Goal: Task Accomplishment & Management: Manage account settings

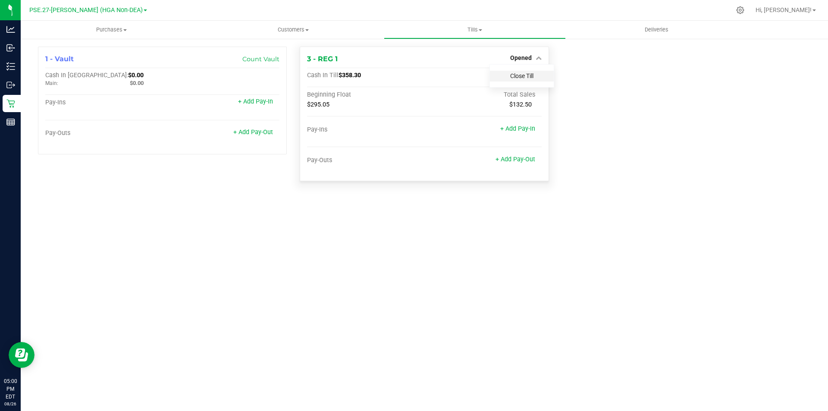
click at [520, 74] on link "Close Till" at bounding box center [521, 75] width 23 height 7
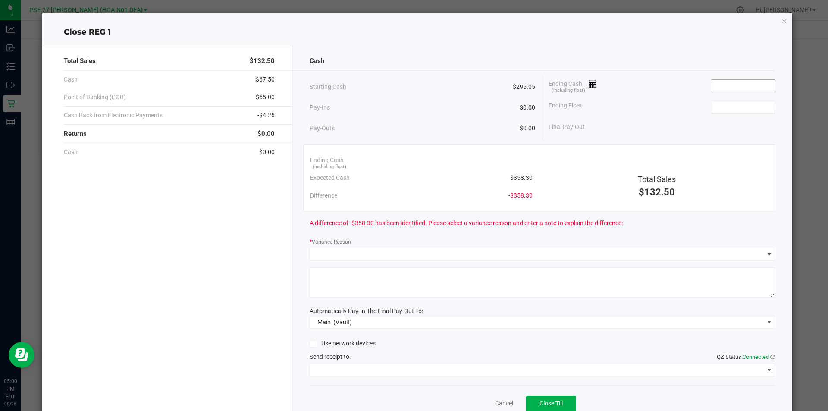
click at [724, 87] on input at bounding box center [743, 86] width 63 height 12
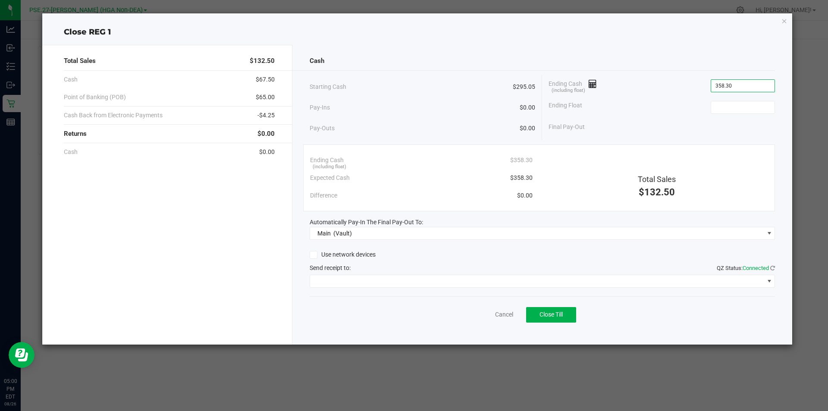
type input "$358.30"
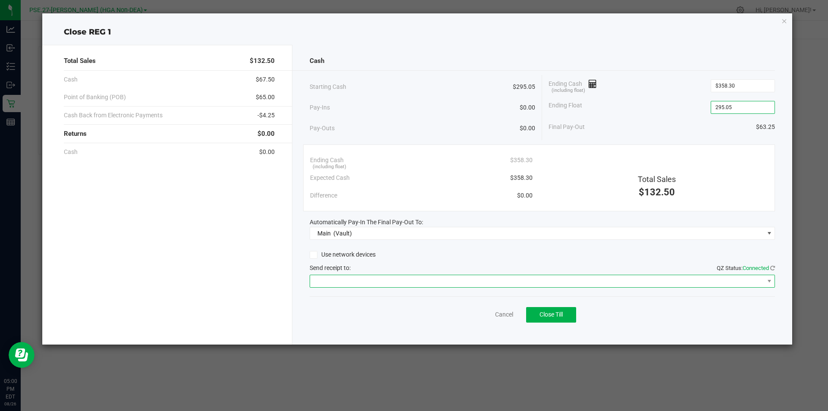
type input "$295.05"
click at [497, 282] on span at bounding box center [537, 281] width 454 height 12
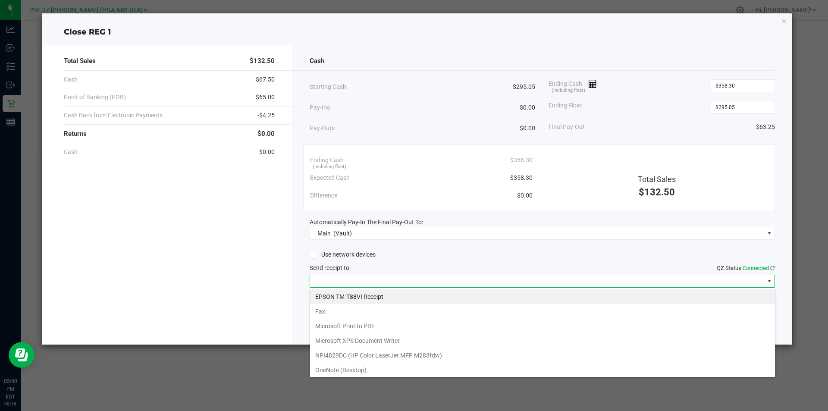
scroll to position [13, 466]
click at [482, 303] on Receipt "EPSON TM-T88VI Receipt" at bounding box center [542, 297] width 465 height 15
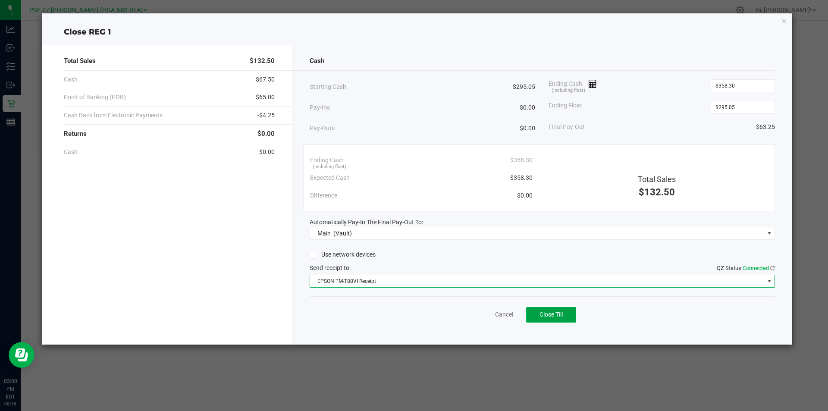
click at [558, 315] on span "Close Till" at bounding box center [551, 314] width 23 height 7
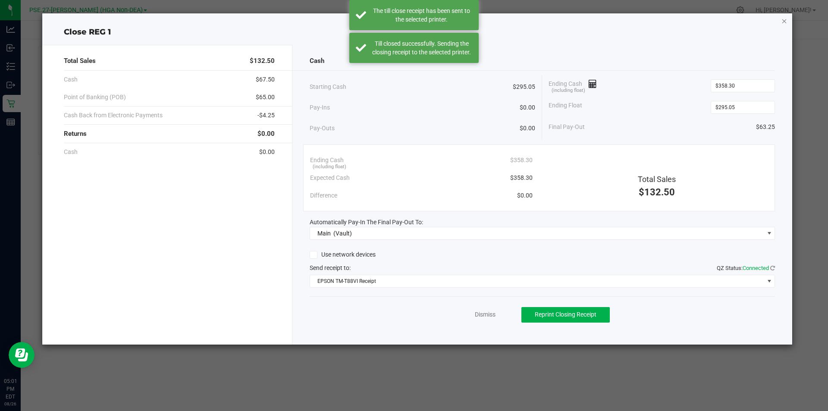
click at [784, 19] on icon "button" at bounding box center [785, 21] width 6 height 10
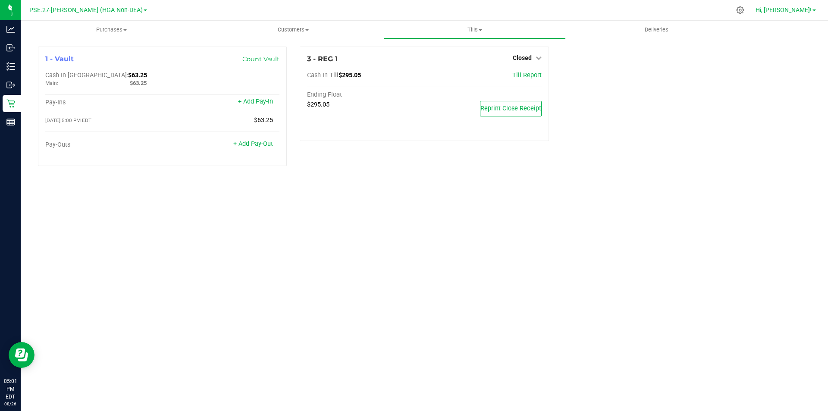
click at [809, 9] on span "Hi, [PERSON_NAME]!" at bounding box center [784, 9] width 56 height 7
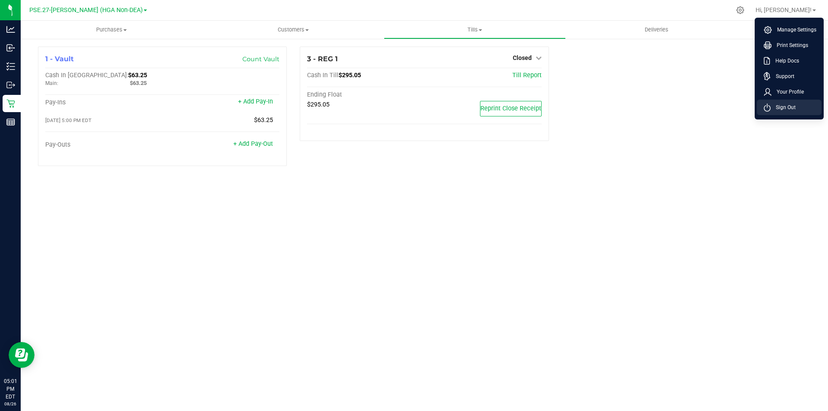
click at [787, 107] on span "Sign Out" at bounding box center [783, 107] width 25 height 9
